Goal: Task Accomplishment & Management: Complete application form

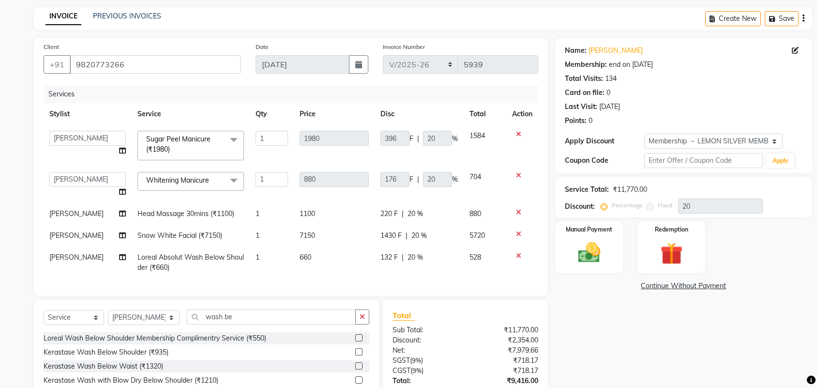
select select "551"
select select "7468"
select select "service"
select select "7468"
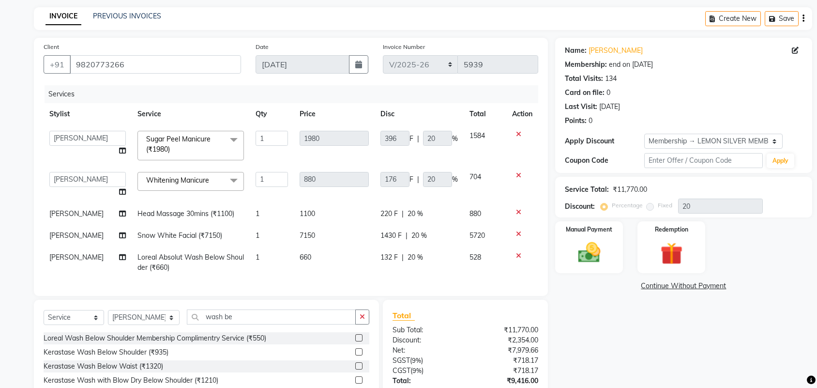
select select "1: Object"
